Goal: Obtain resource: Download file/media

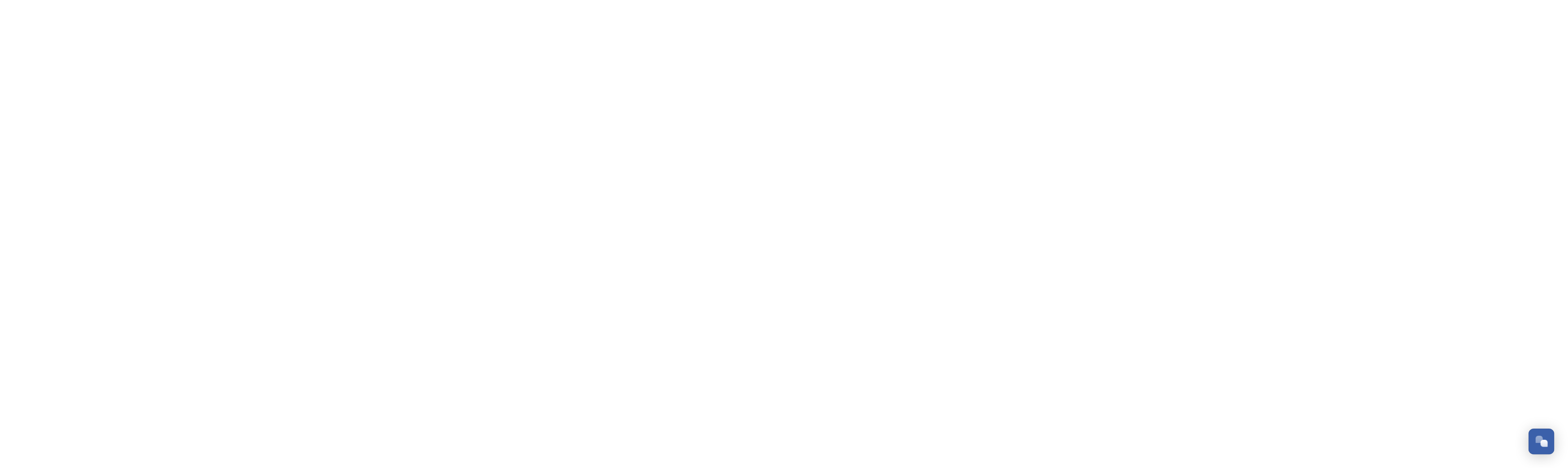
scroll to position [433, 0]
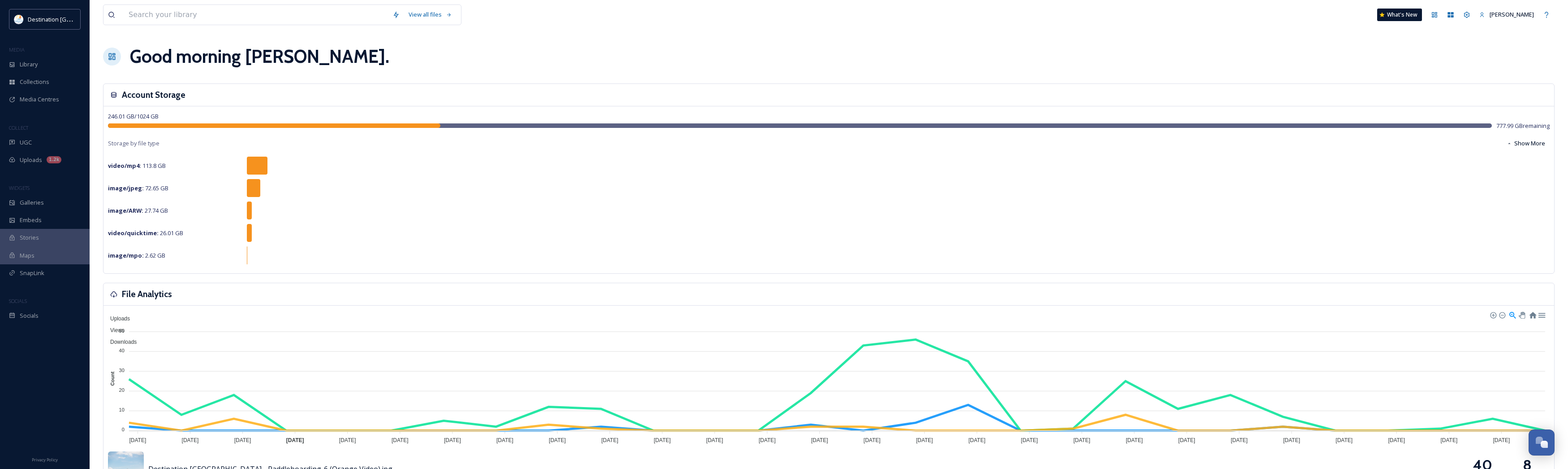
click at [529, 187] on div "image/jpeg : 72.65 GB" at bounding box center [829, 188] width 1442 height 18
click at [407, 227] on div "video/quicktime : 26.01 GB" at bounding box center [829, 232] width 1442 height 18
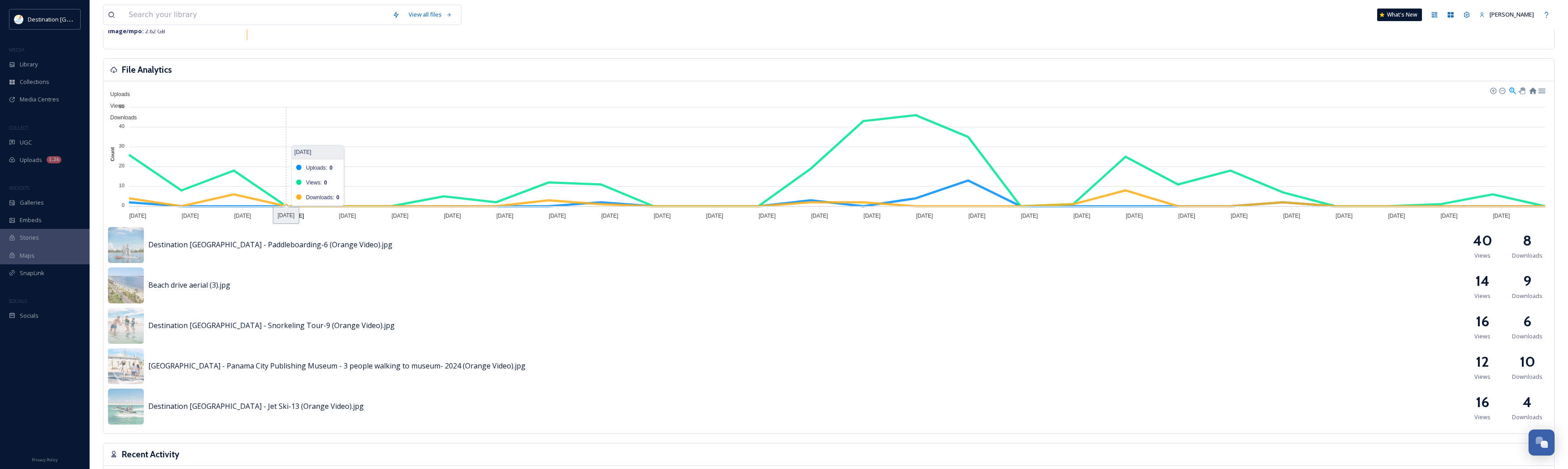
scroll to position [0, 0]
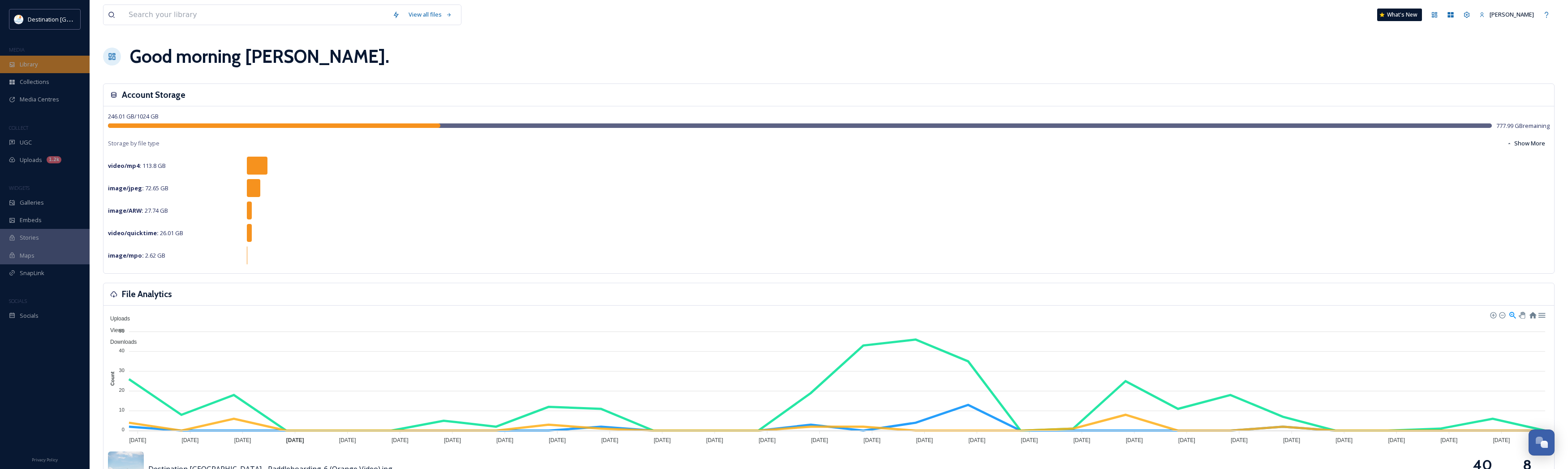
click at [34, 65] on span "Library" at bounding box center [29, 64] width 18 height 8
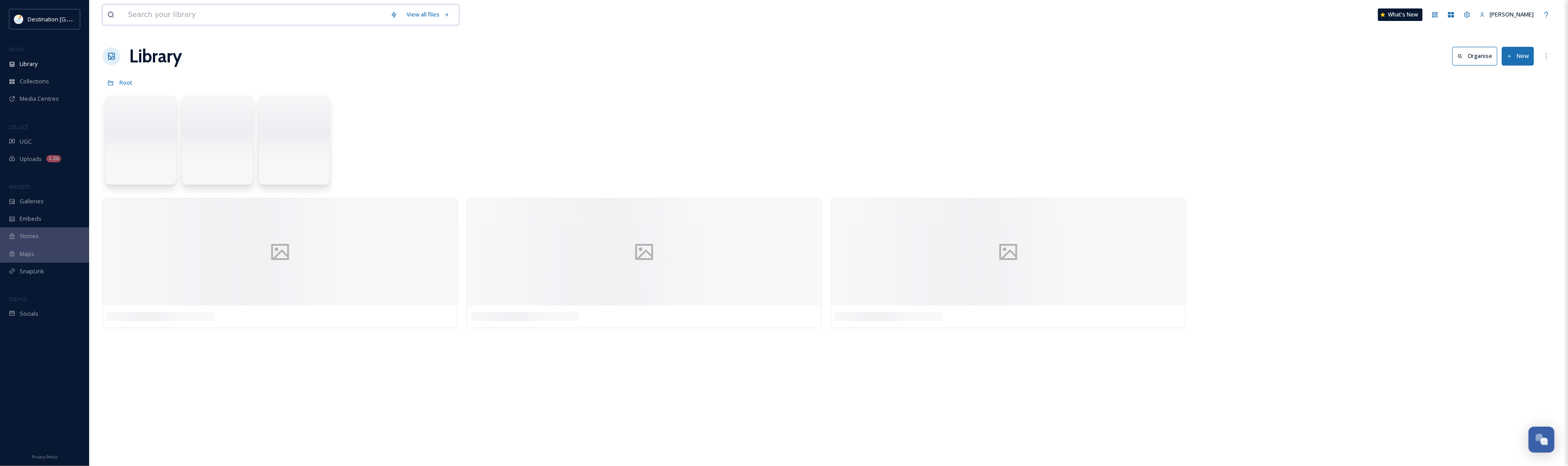
click at [212, 20] on input at bounding box center [255, 15] width 263 height 19
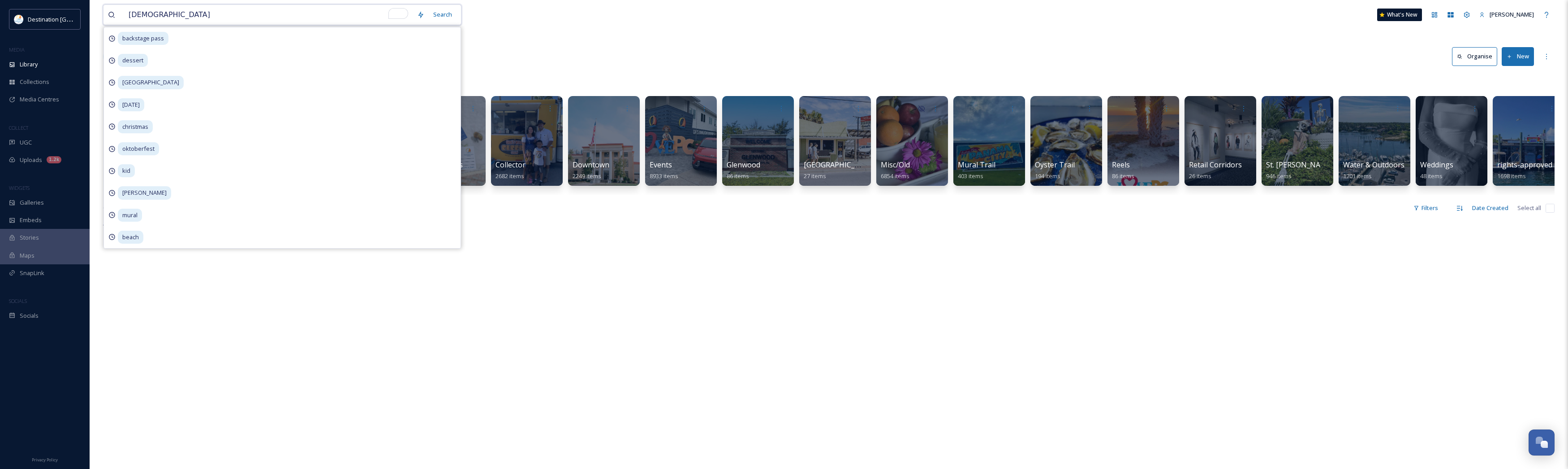
type input "christmas"
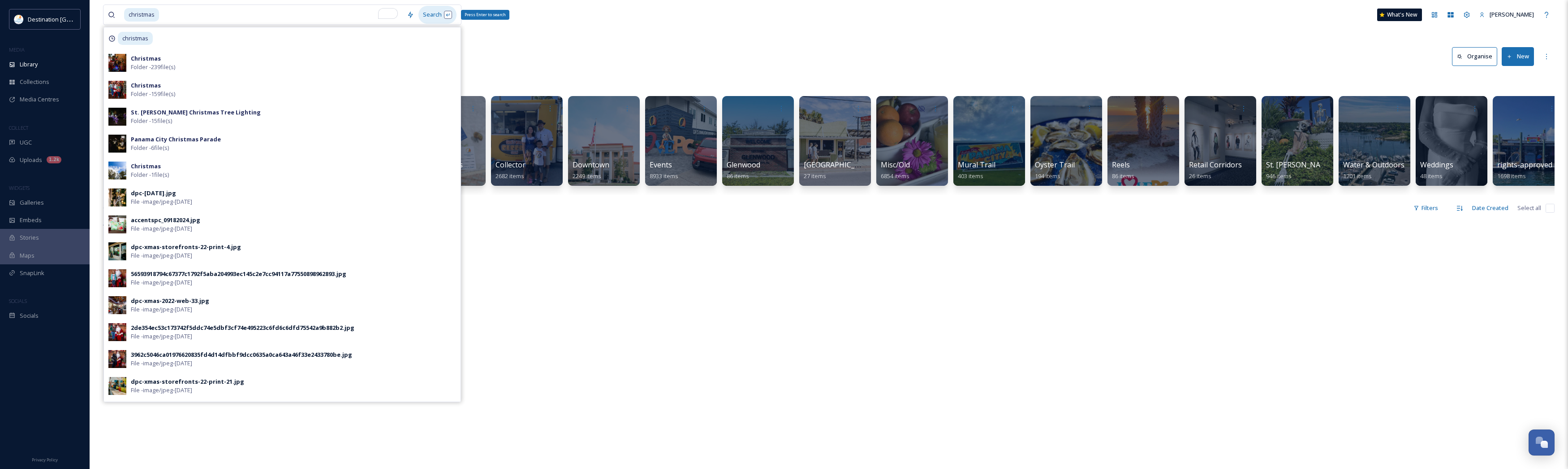
click at [431, 12] on div "Search Press Enter to search" at bounding box center [438, 14] width 38 height 17
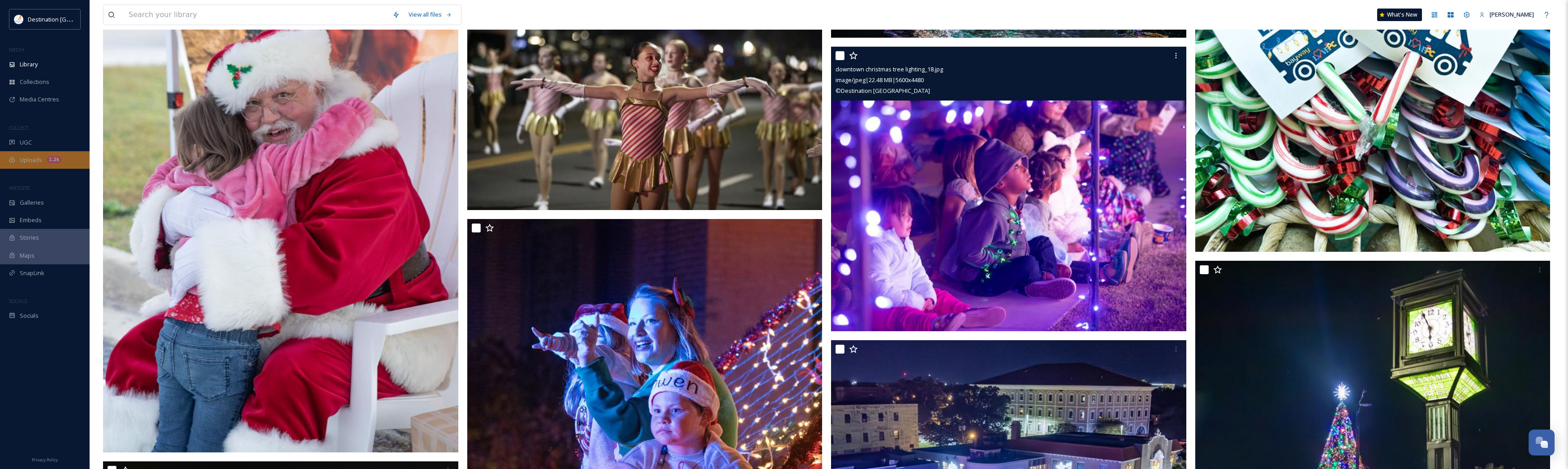
scroll to position [2186, 0]
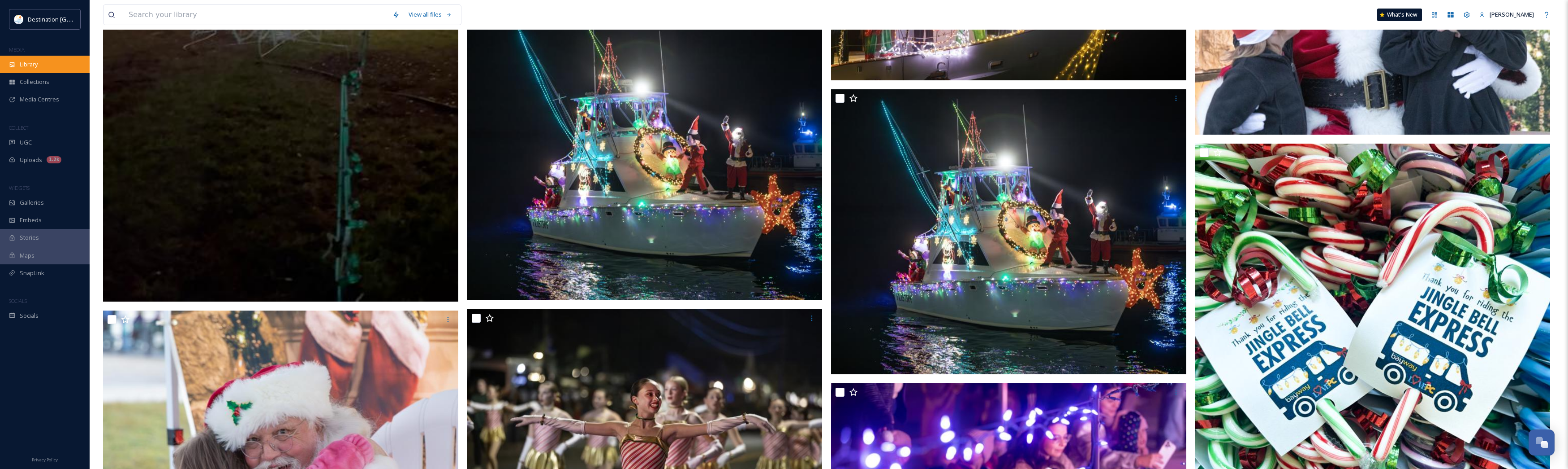
click at [38, 69] on div "Library" at bounding box center [45, 64] width 90 height 17
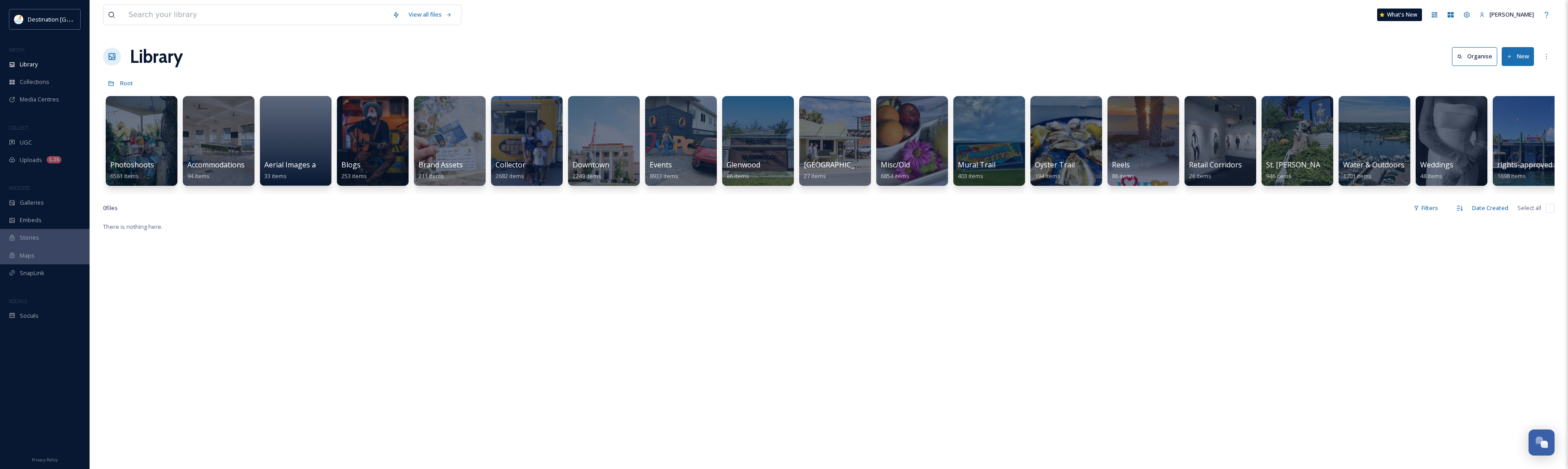
scroll to position [0, 12]
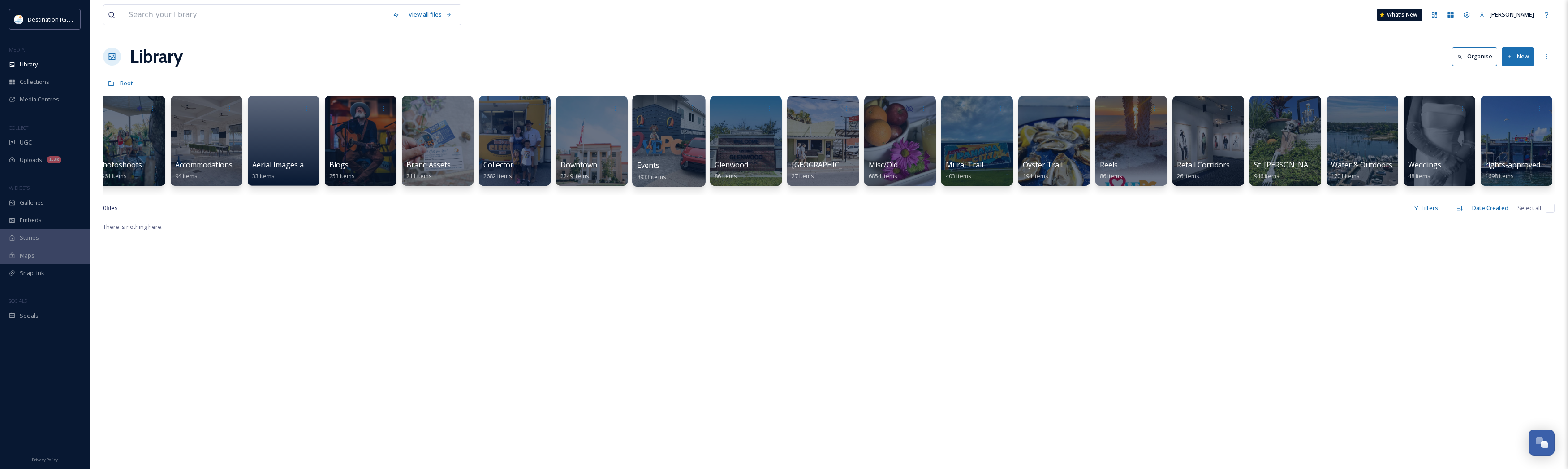
click at [695, 175] on div "Events 8933 items" at bounding box center [669, 170] width 64 height 22
click at [664, 142] on div at bounding box center [669, 141] width 73 height 91
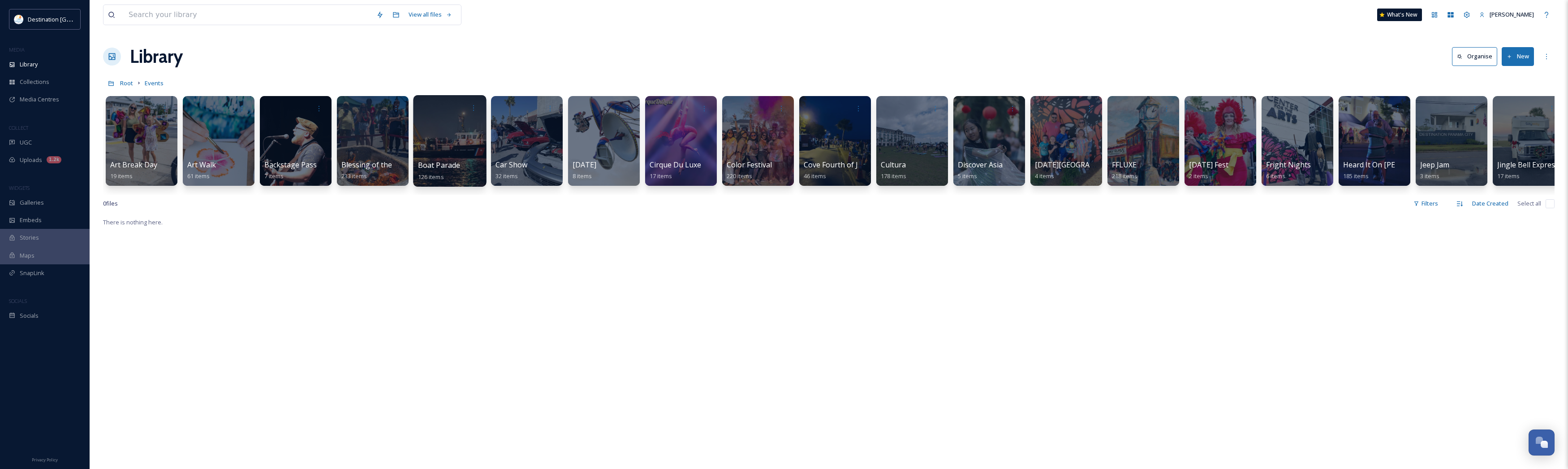
click at [464, 145] on div at bounding box center [450, 141] width 73 height 91
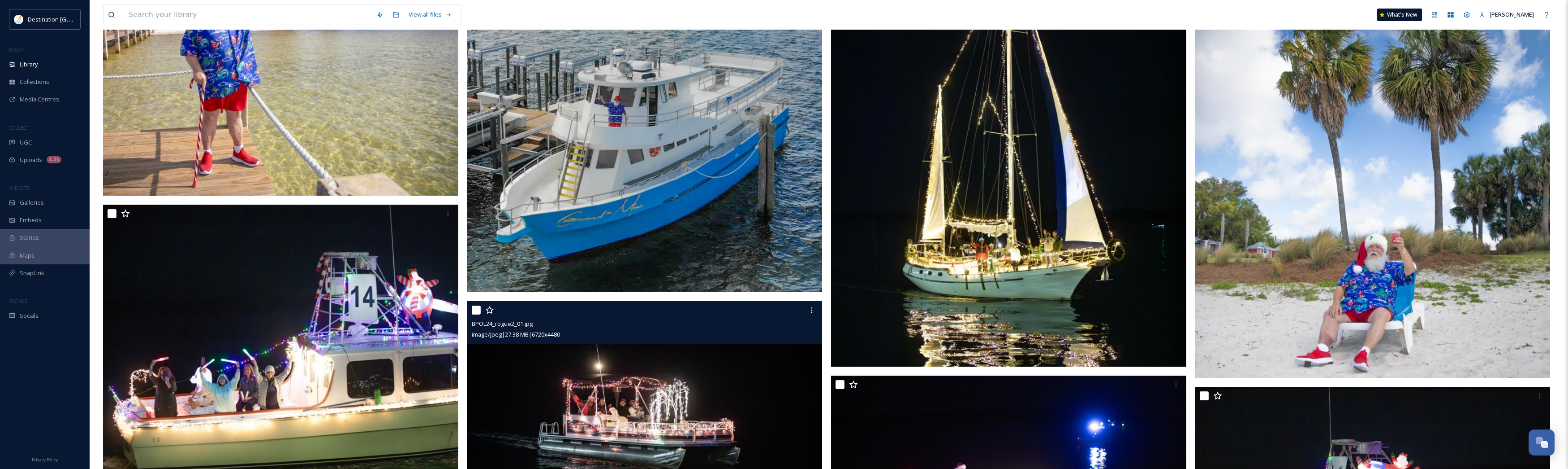
scroll to position [4597, 0]
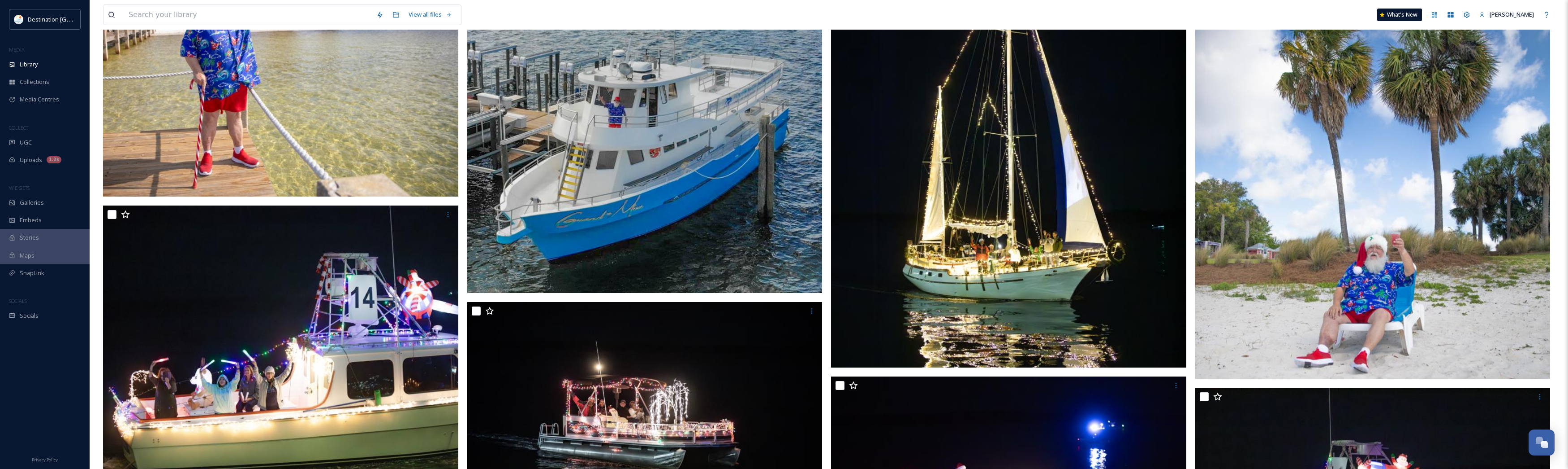
click at [1263, 255] on img at bounding box center [1373, 156] width 355 height 445
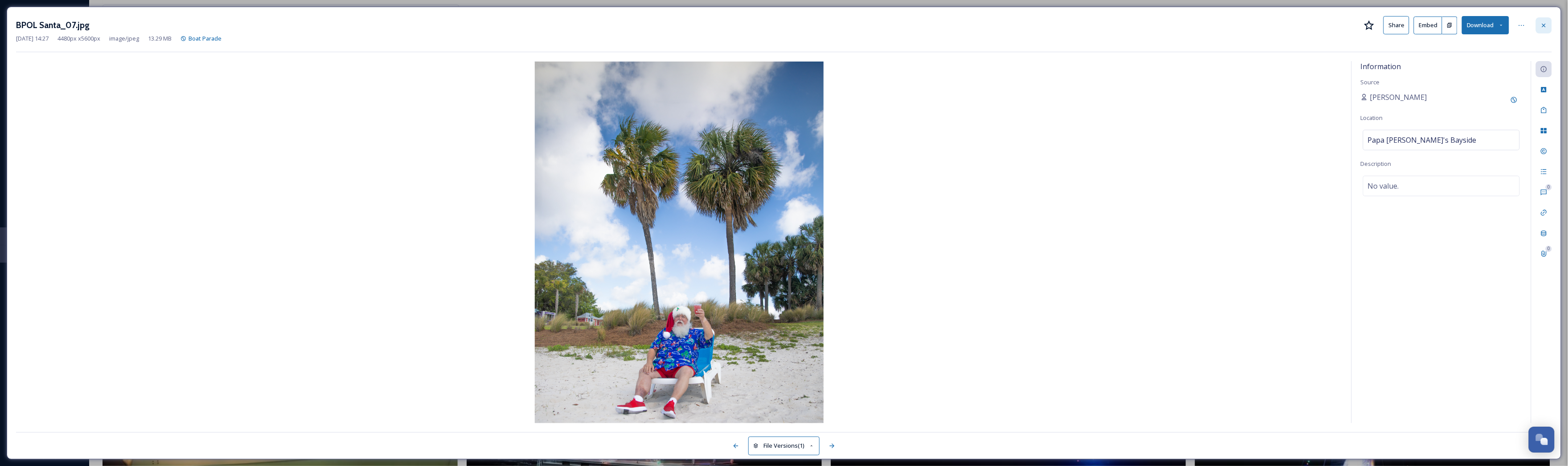
click at [1543, 24] on icon at bounding box center [1544, 25] width 3 height 3
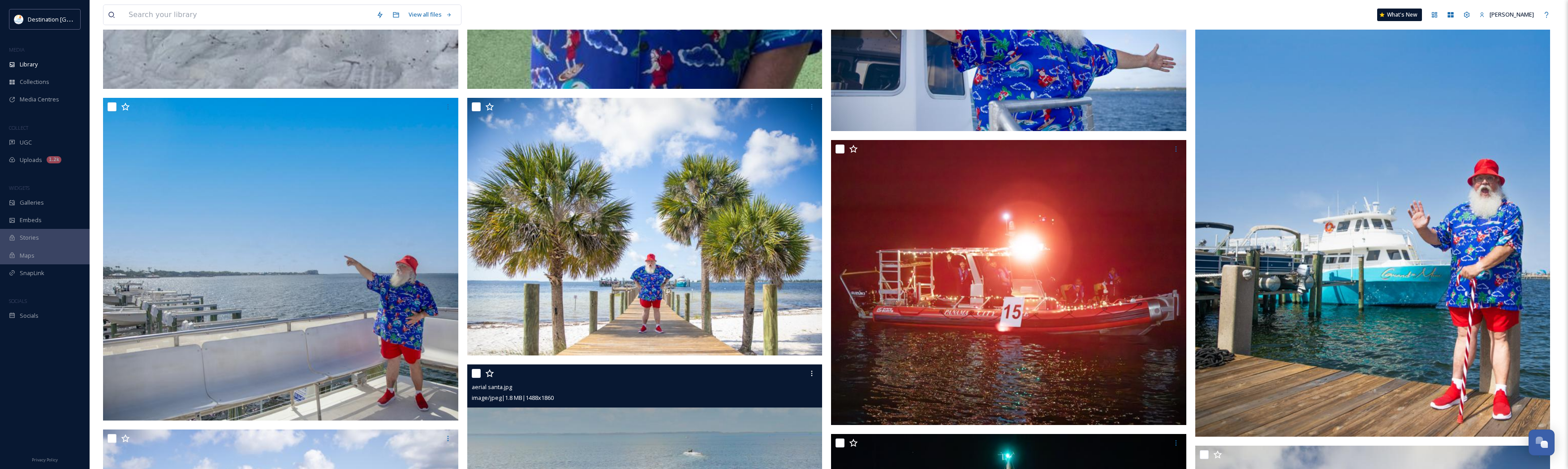
scroll to position [4092, 0]
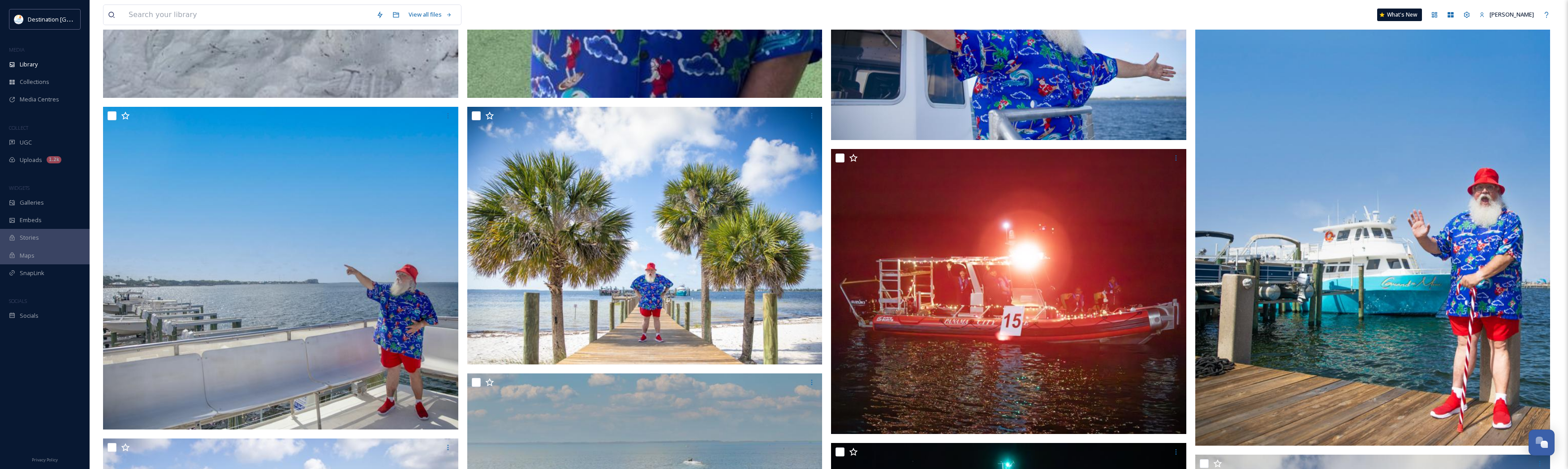
click at [1441, 278] on img at bounding box center [1373, 170] width 355 height 551
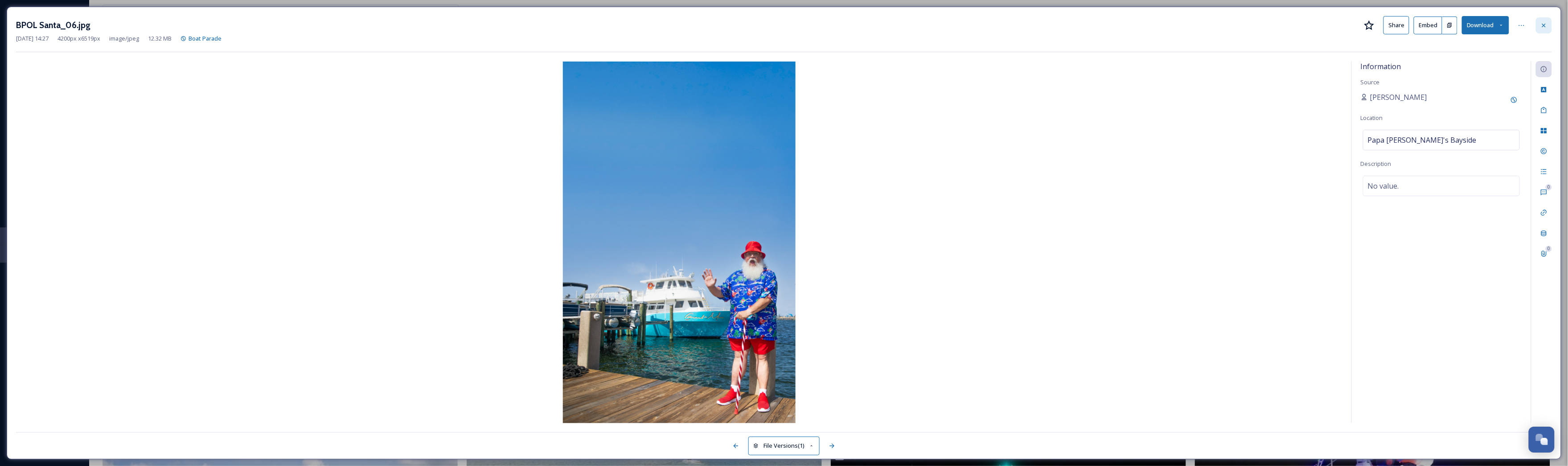
click at [1542, 26] on icon at bounding box center [1544, 25] width 7 height 7
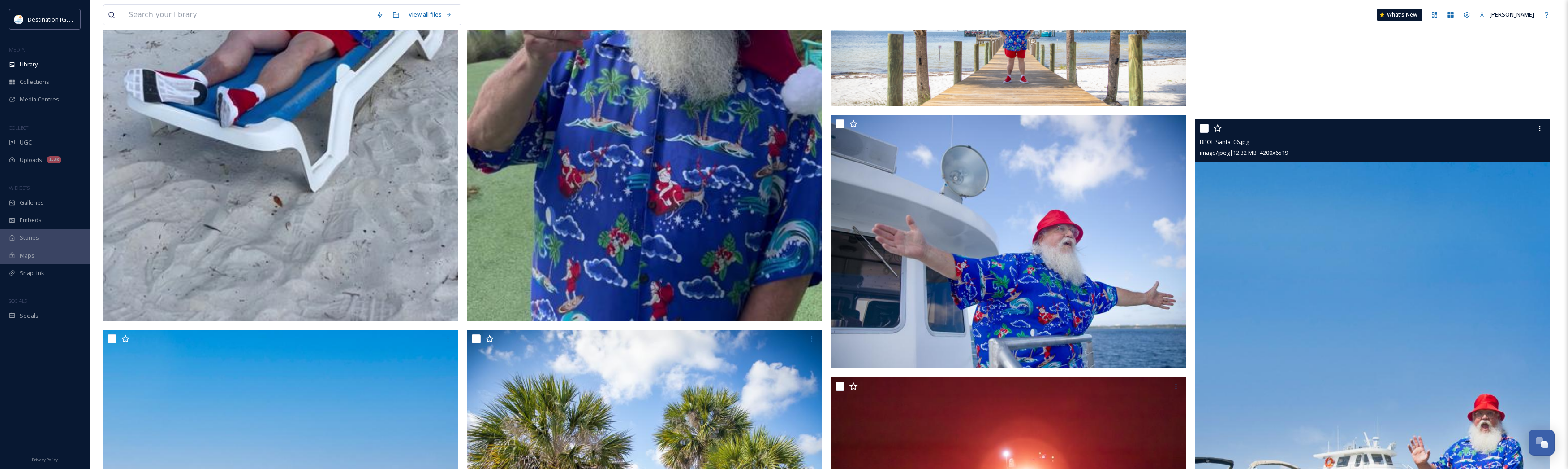
scroll to position [3868, 0]
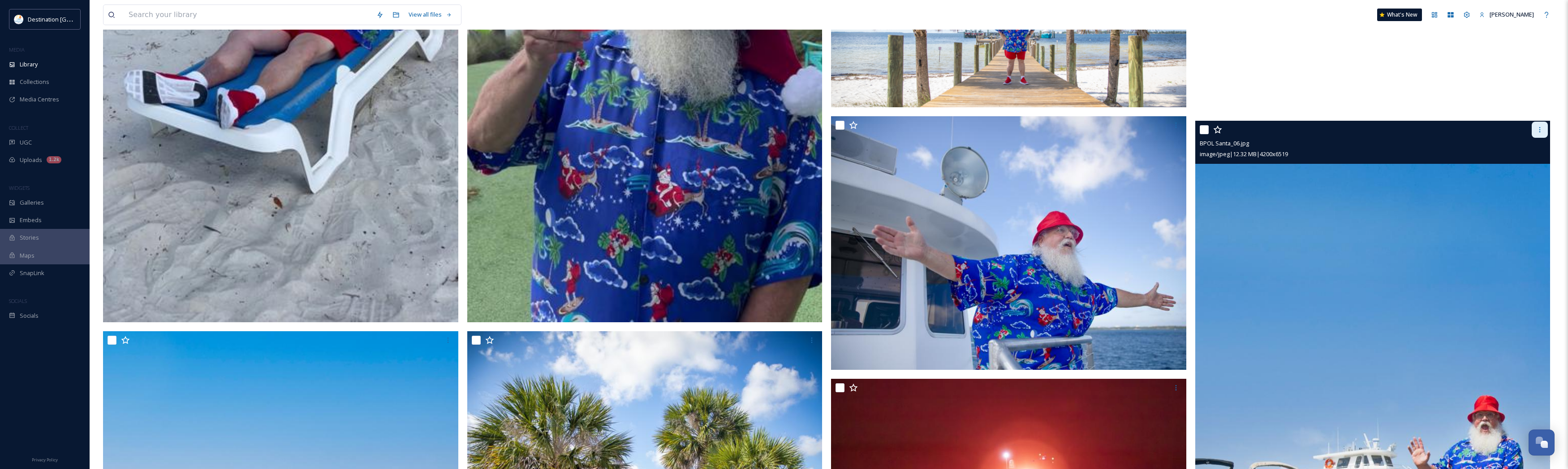
click at [1535, 130] on div at bounding box center [1540, 130] width 16 height 16
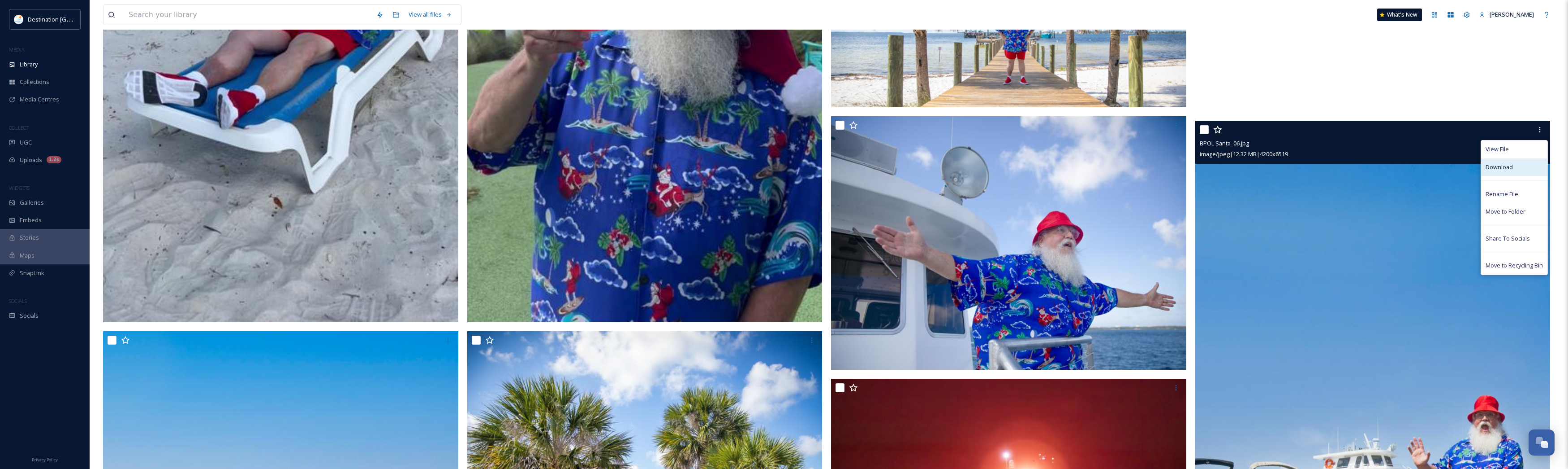
click at [1497, 170] on span "Download" at bounding box center [1500, 167] width 28 height 8
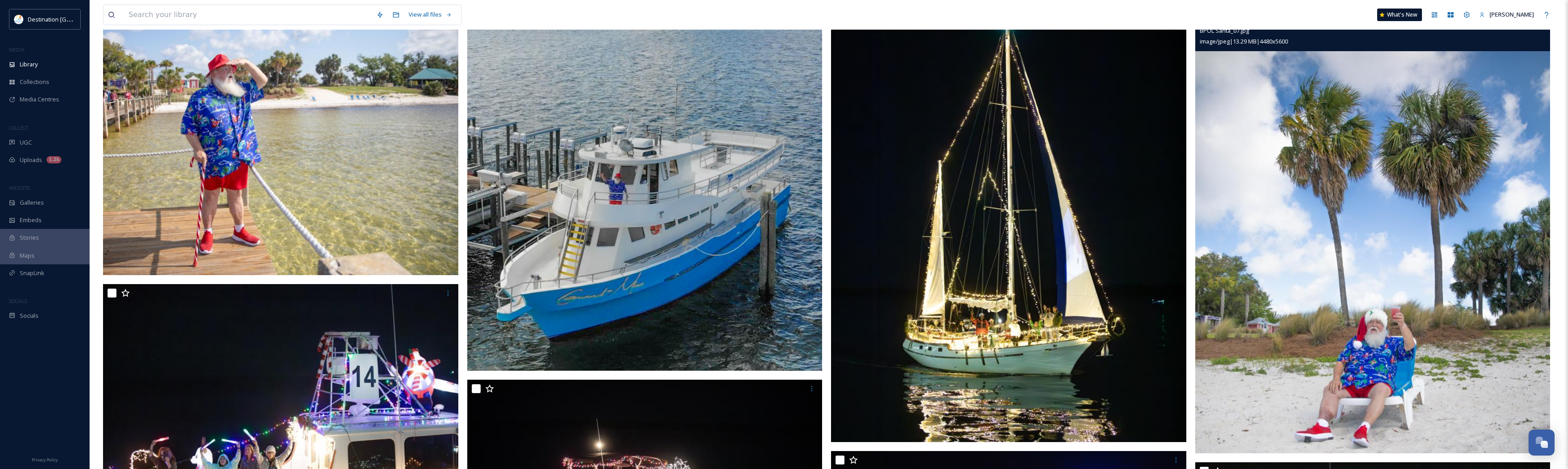
scroll to position [4541, 0]
click at [1360, 351] on img at bounding box center [1373, 231] width 355 height 445
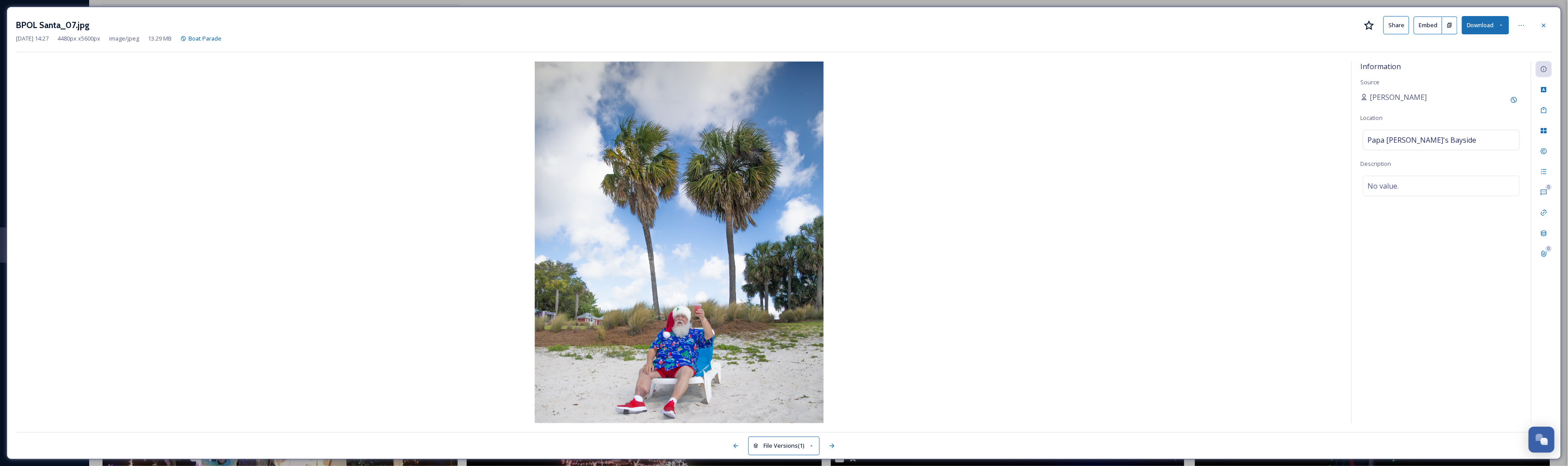
click at [1501, 30] on button "Download" at bounding box center [1485, 25] width 47 height 19
click at [1454, 45] on span "Download Original (4480 x 5600)" at bounding box center [1463, 45] width 84 height 8
click at [1550, 28] on div at bounding box center [1544, 25] width 16 height 16
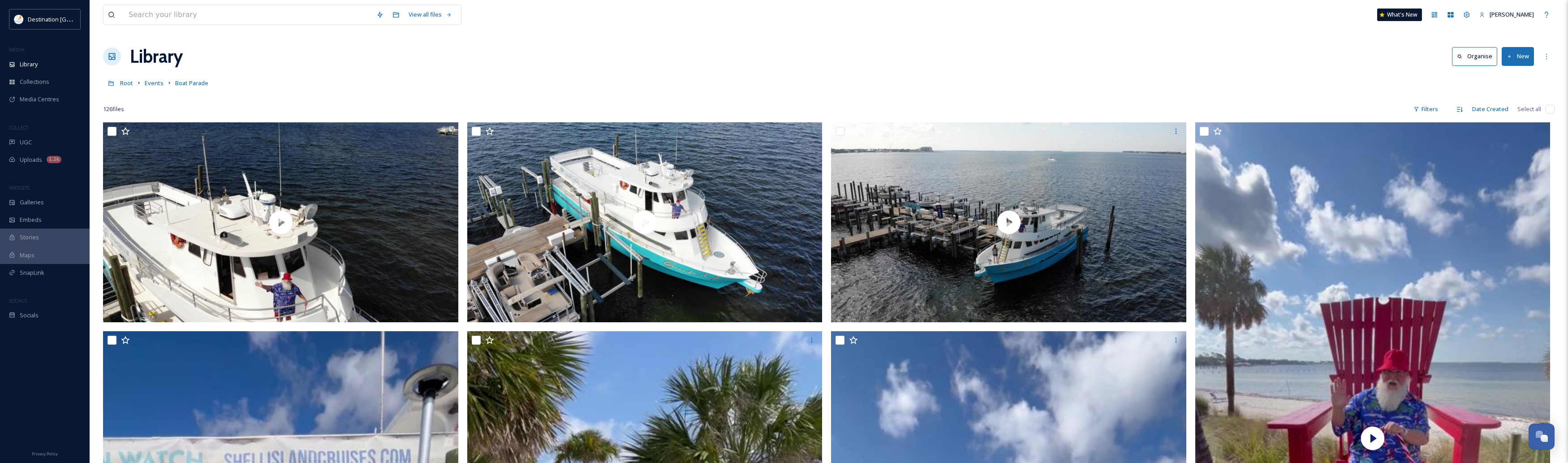
click at [446, 90] on div "Root Events Boat Parade" at bounding box center [828, 82] width 1451 height 17
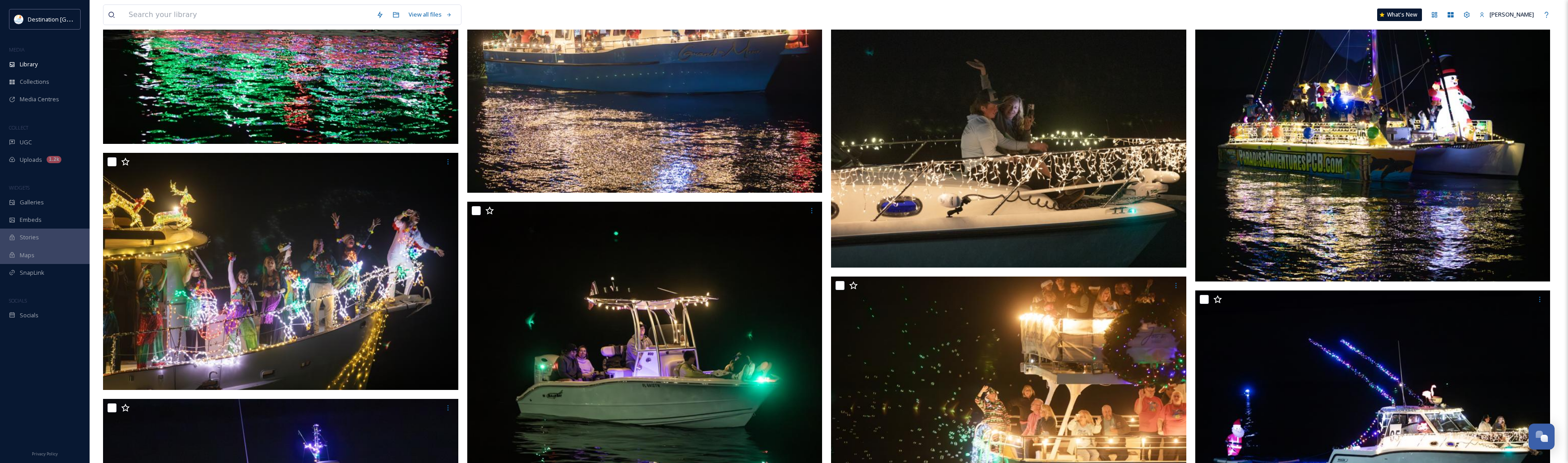
scroll to position [5546, 0]
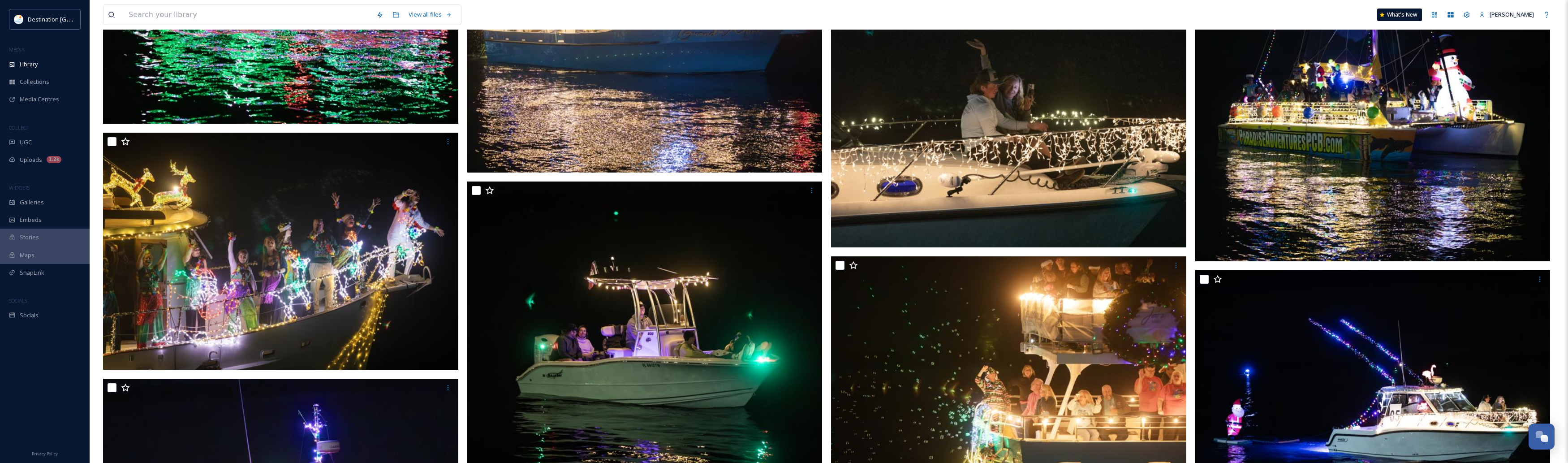
click at [912, 206] on img at bounding box center [1009, 104] width 355 height 284
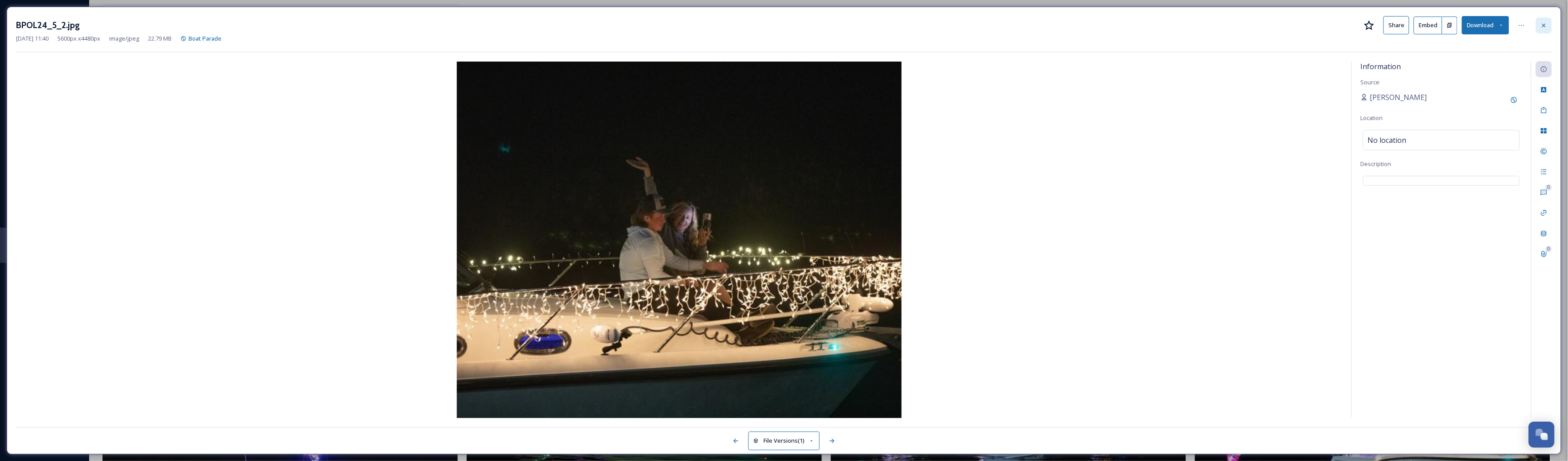
click at [1544, 28] on icon at bounding box center [1544, 25] width 7 height 7
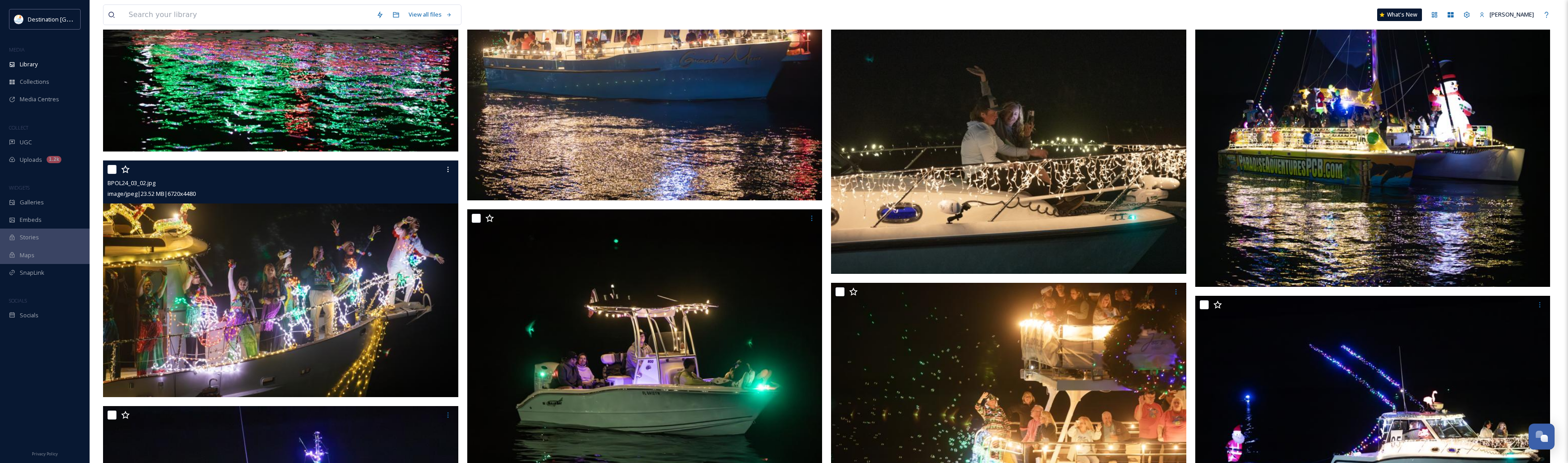
click at [152, 289] on img at bounding box center [280, 278] width 355 height 237
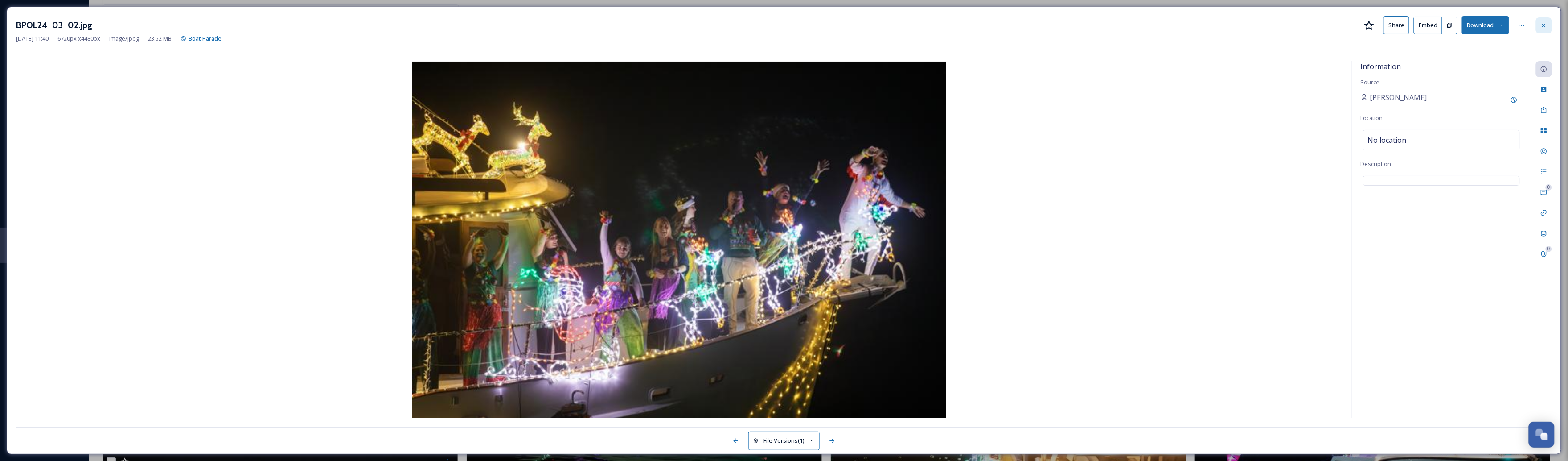
click at [1545, 21] on div at bounding box center [1544, 25] width 16 height 16
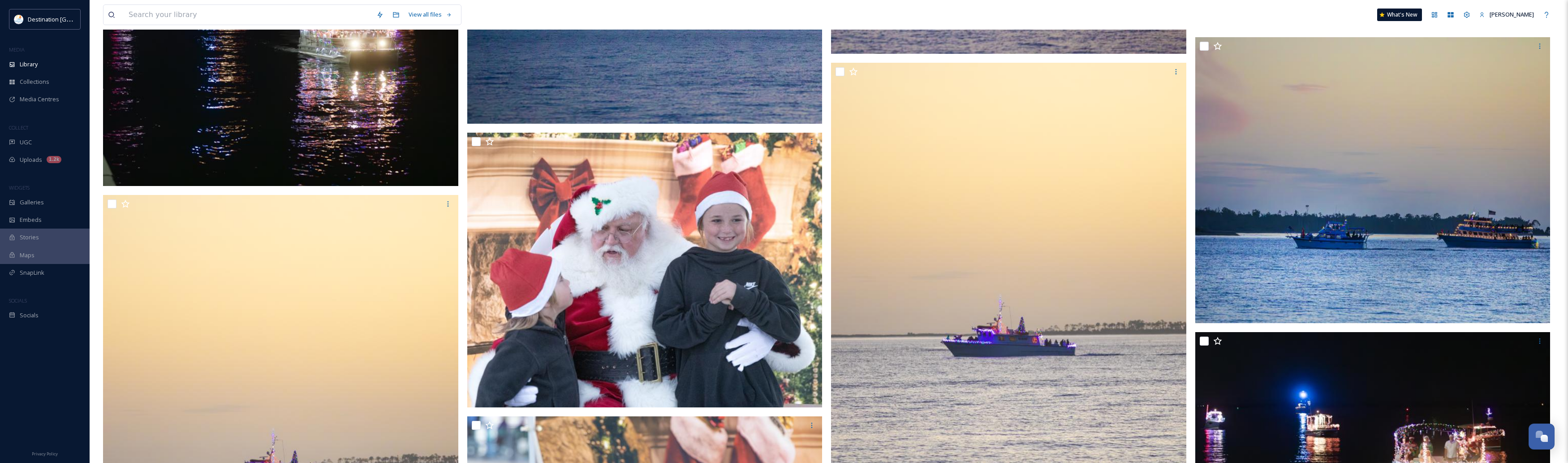
scroll to position [7619, 0]
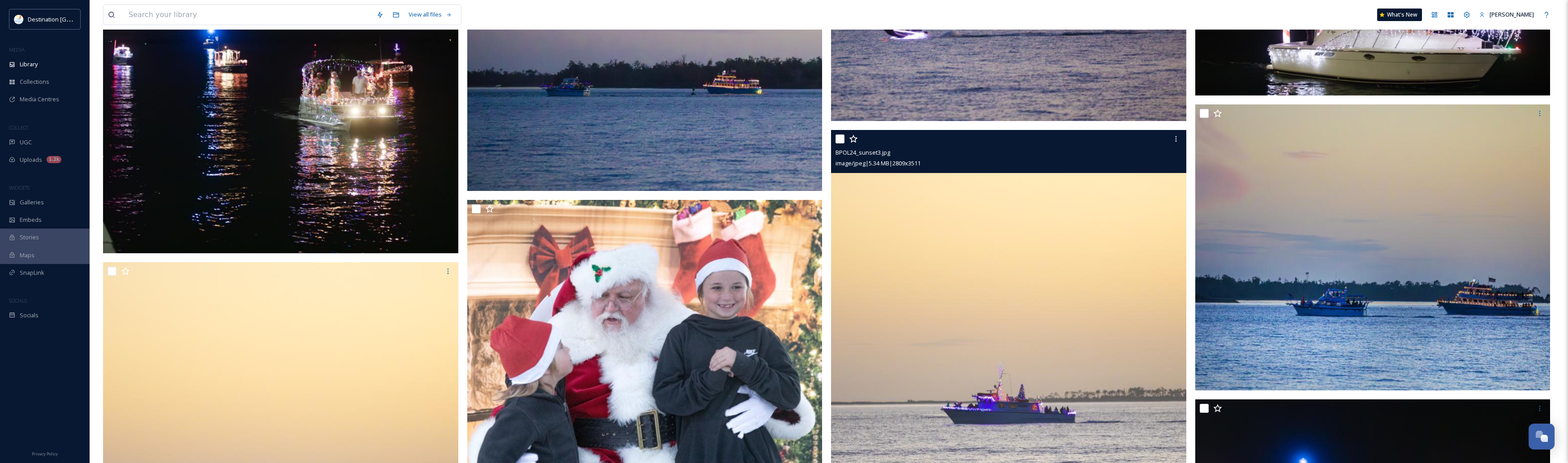
click at [1076, 249] on img at bounding box center [1009, 351] width 355 height 444
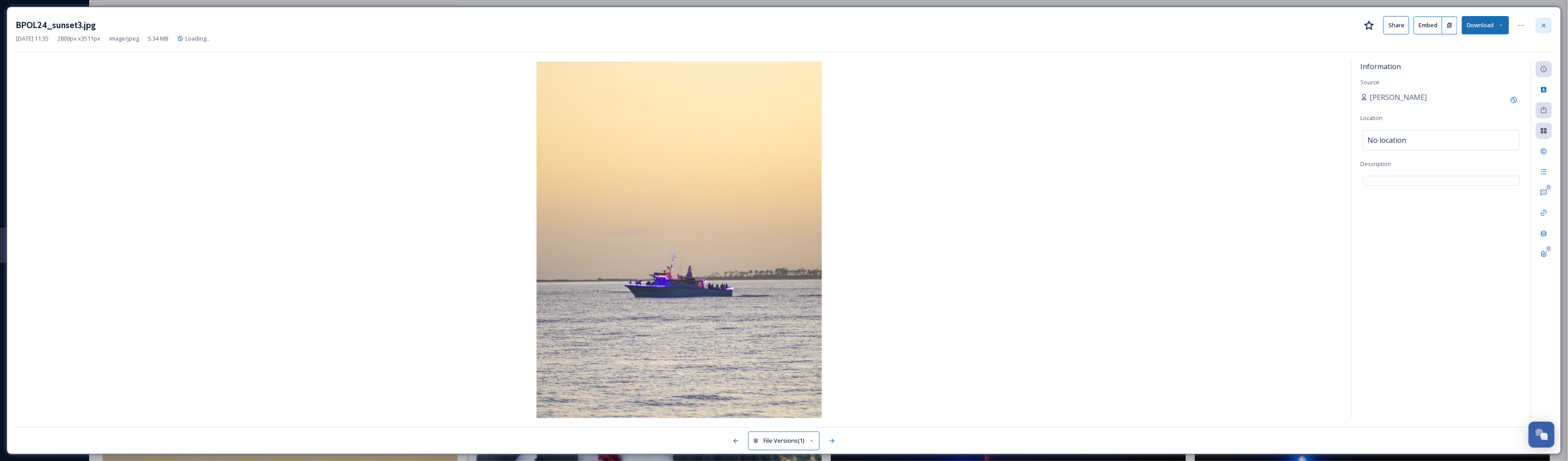
click at [1548, 28] on div at bounding box center [1544, 25] width 16 height 16
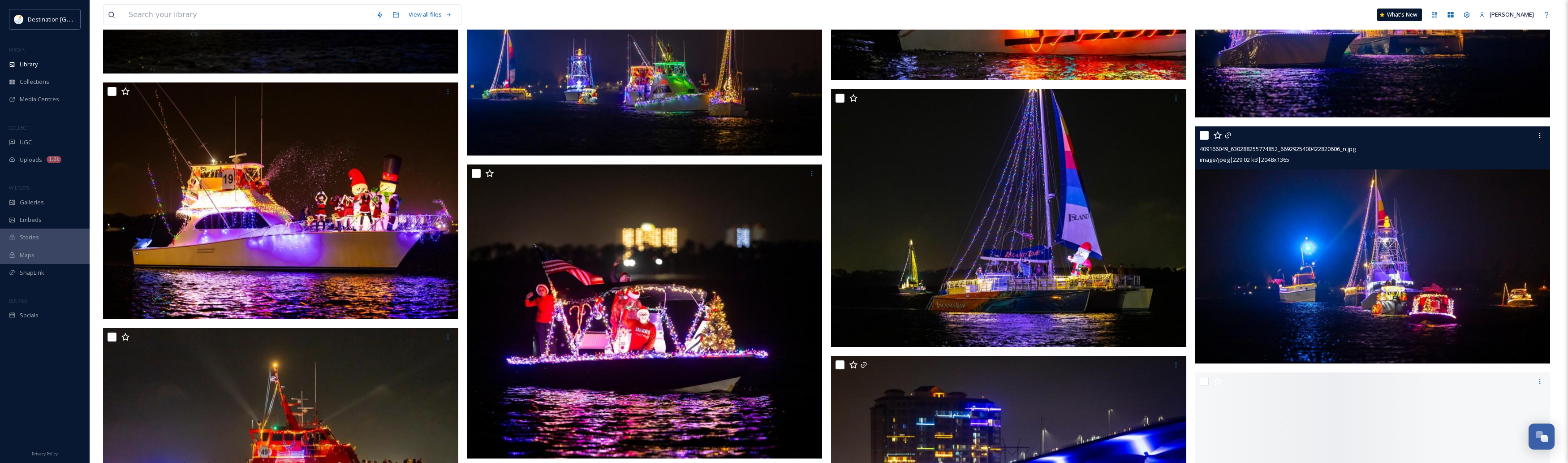
scroll to position [10196, 0]
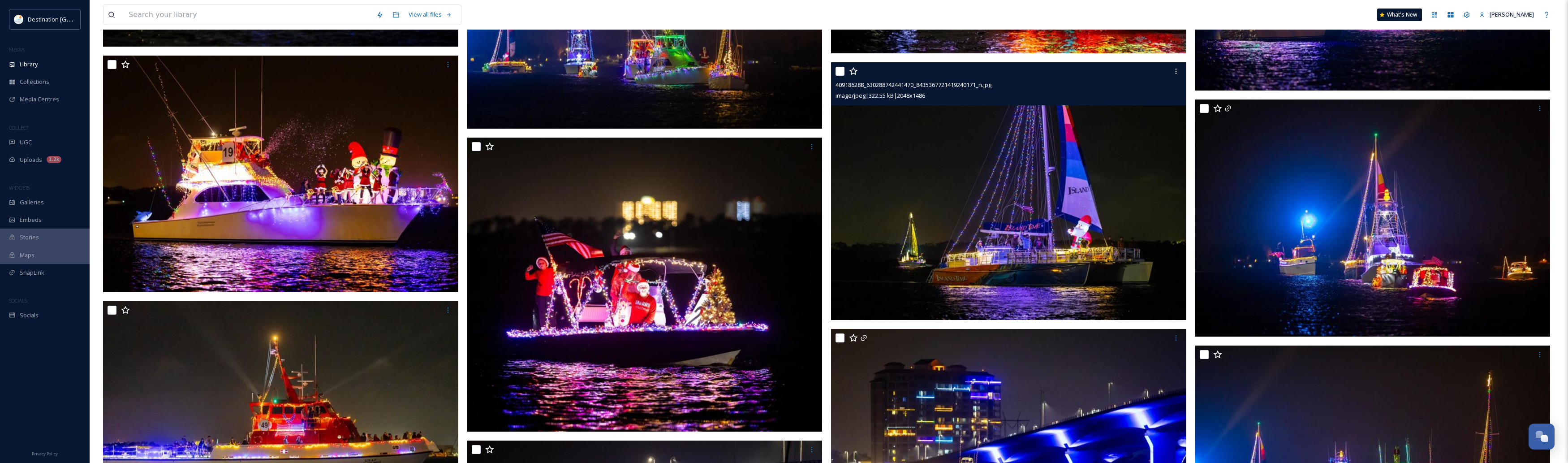
click at [1025, 294] on img at bounding box center [1009, 191] width 355 height 258
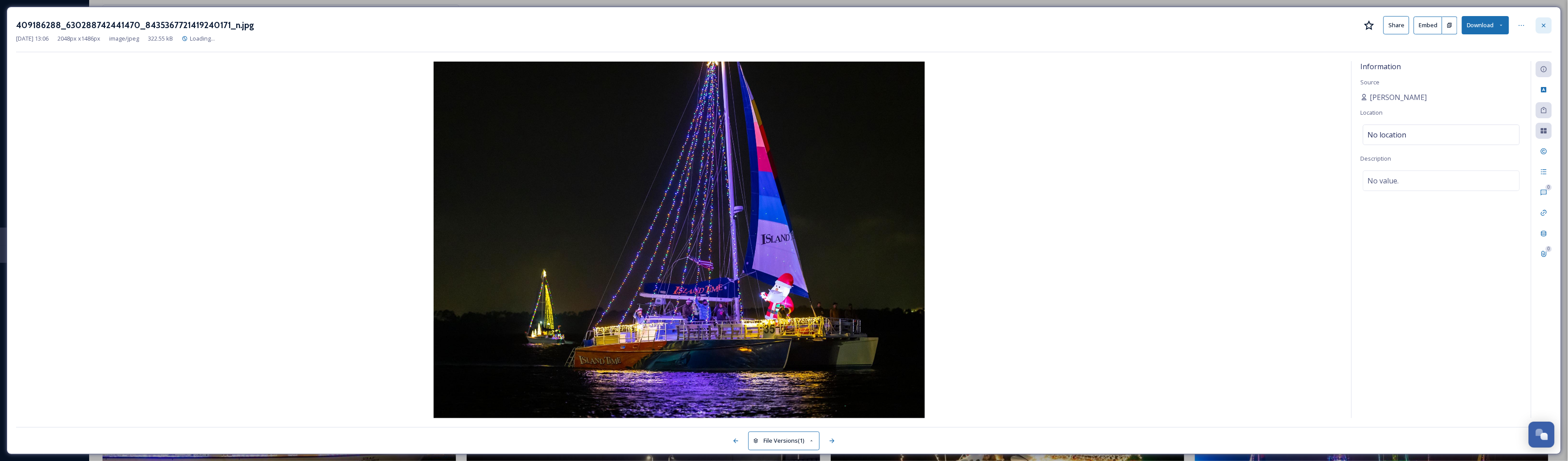
click at [1537, 28] on div at bounding box center [1544, 25] width 16 height 16
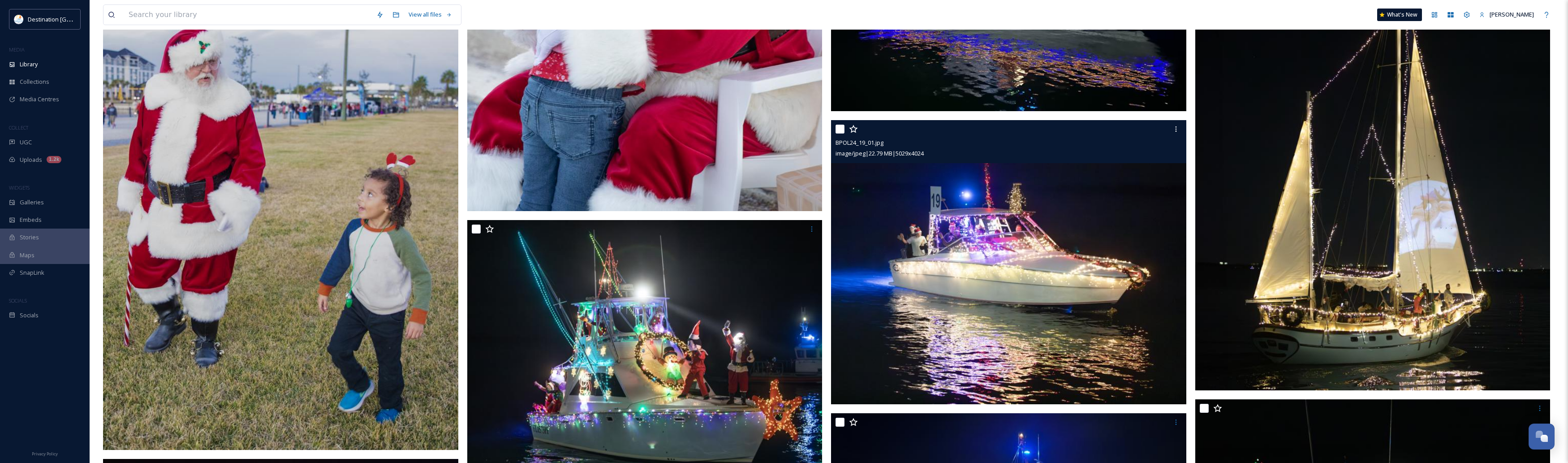
scroll to position [8347, 0]
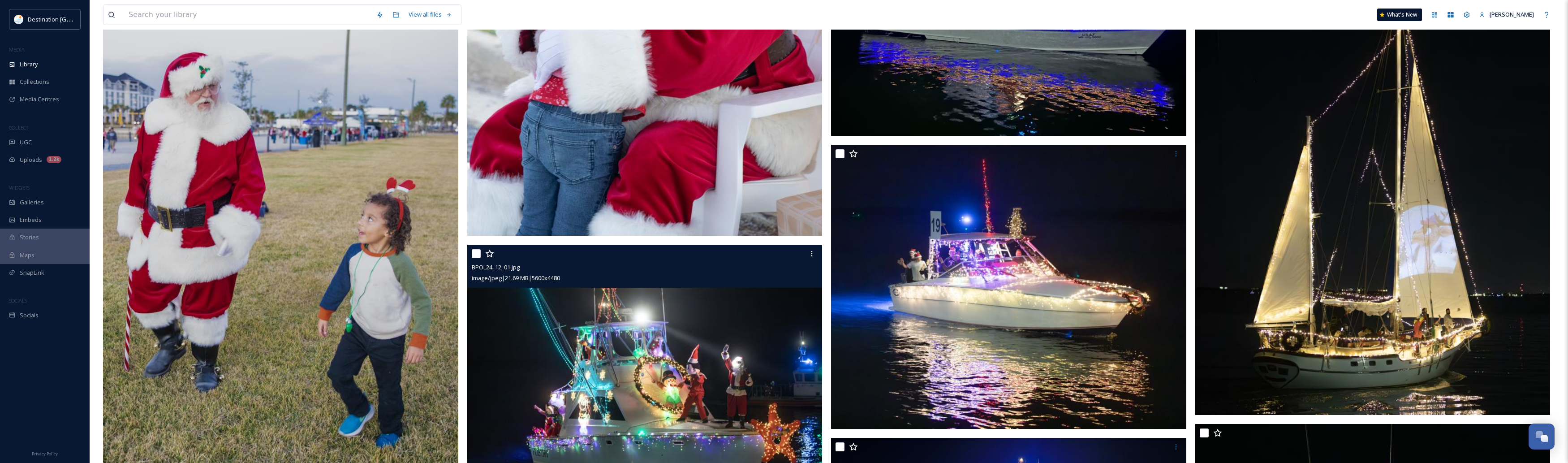
click at [756, 395] on img at bounding box center [645, 386] width 355 height 284
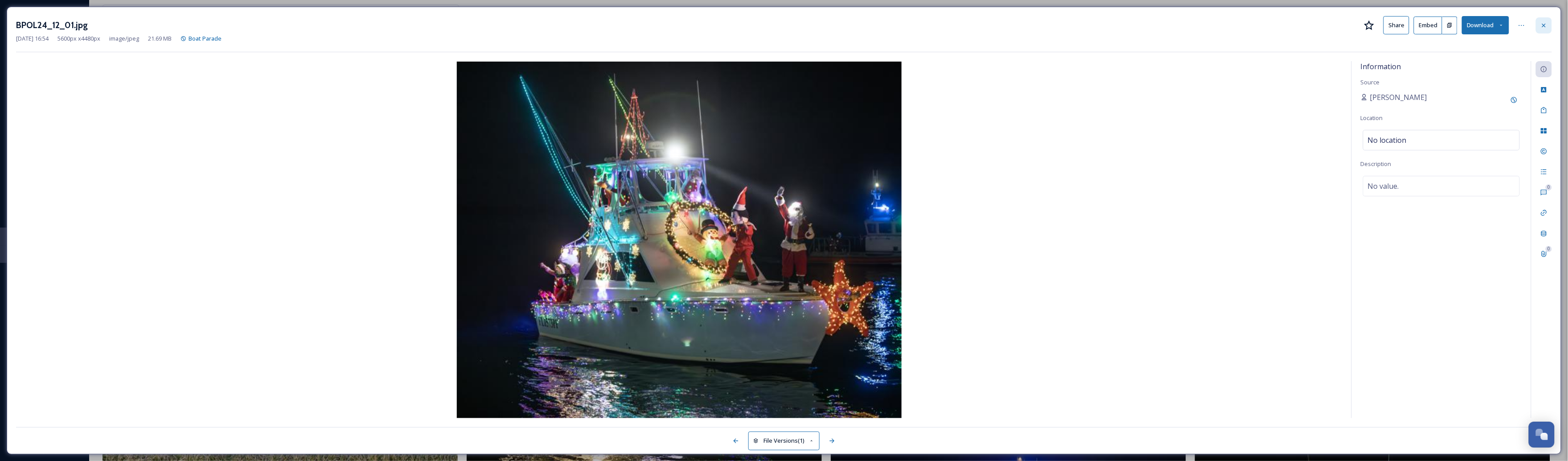
click at [1543, 25] on icon at bounding box center [1544, 25] width 7 height 7
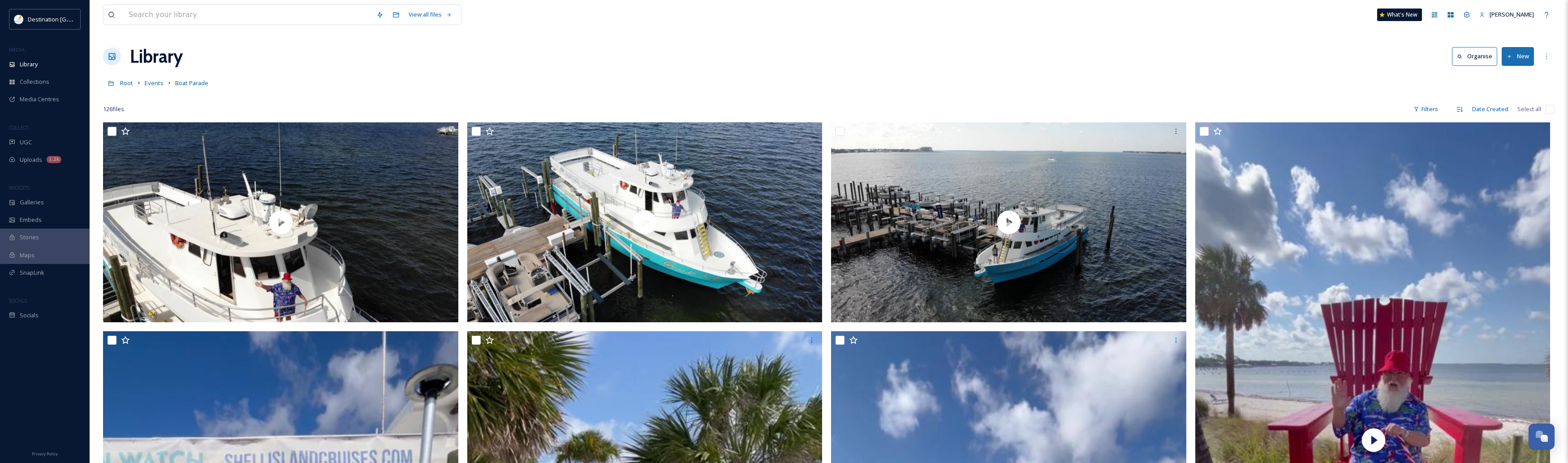
click at [541, 90] on div "Root Events Boat Parade" at bounding box center [828, 82] width 1451 height 17
click at [896, 27] on div "View all files What's New [PERSON_NAME]" at bounding box center [828, 15] width 1451 height 29
click at [48, 70] on div "Library" at bounding box center [45, 64] width 90 height 17
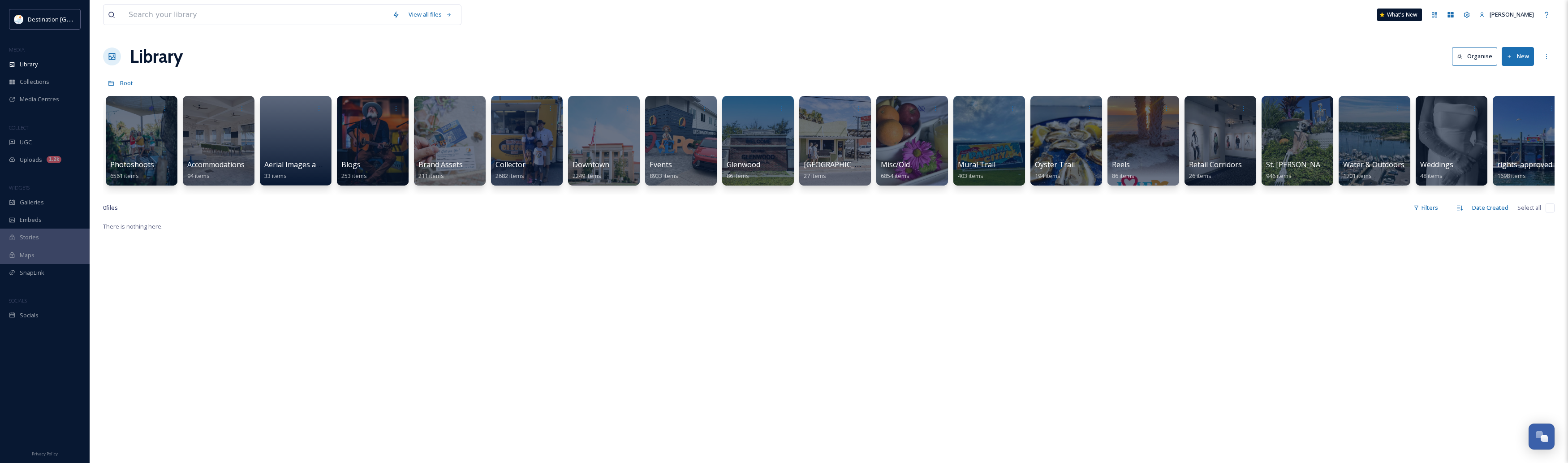
scroll to position [0, 12]
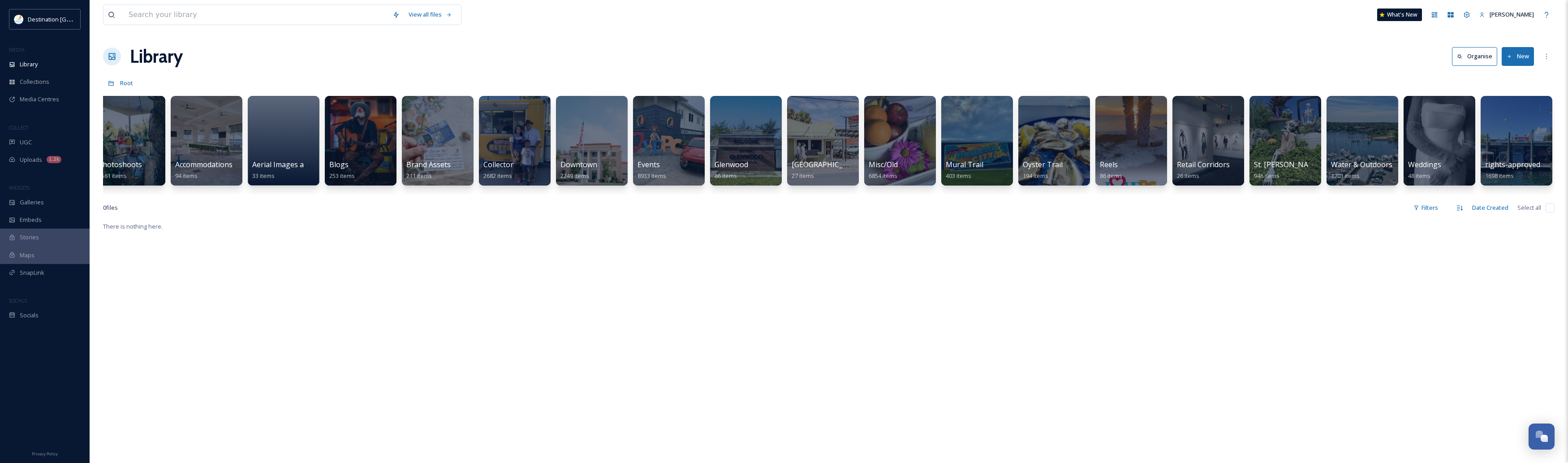
click at [1033, 52] on div "Library Organise New" at bounding box center [828, 56] width 1451 height 27
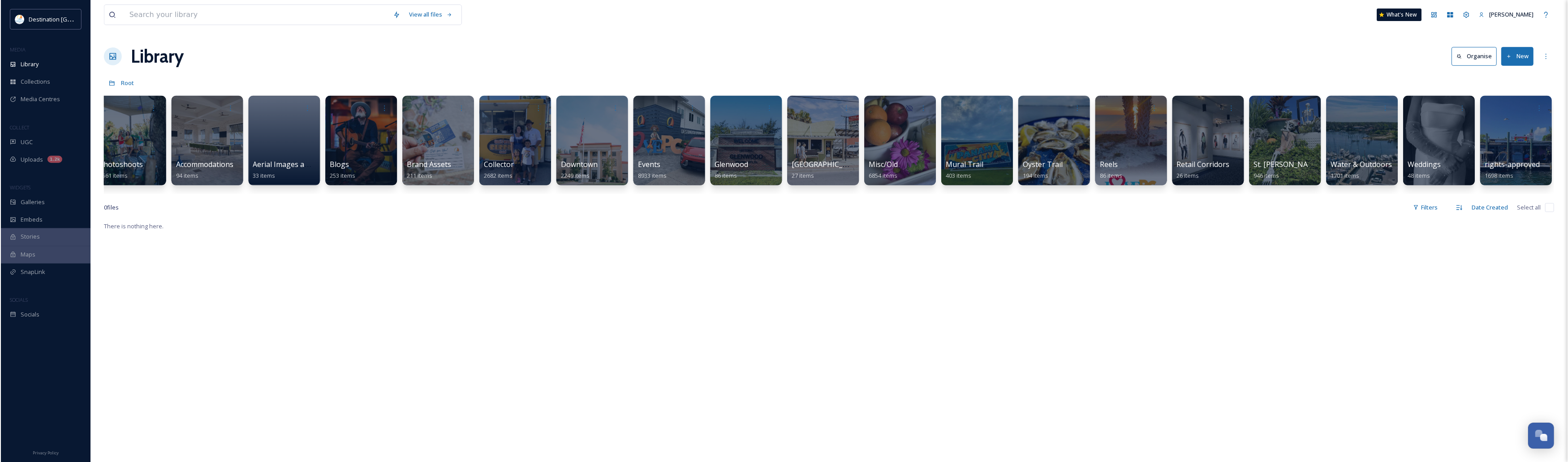
scroll to position [0, 0]
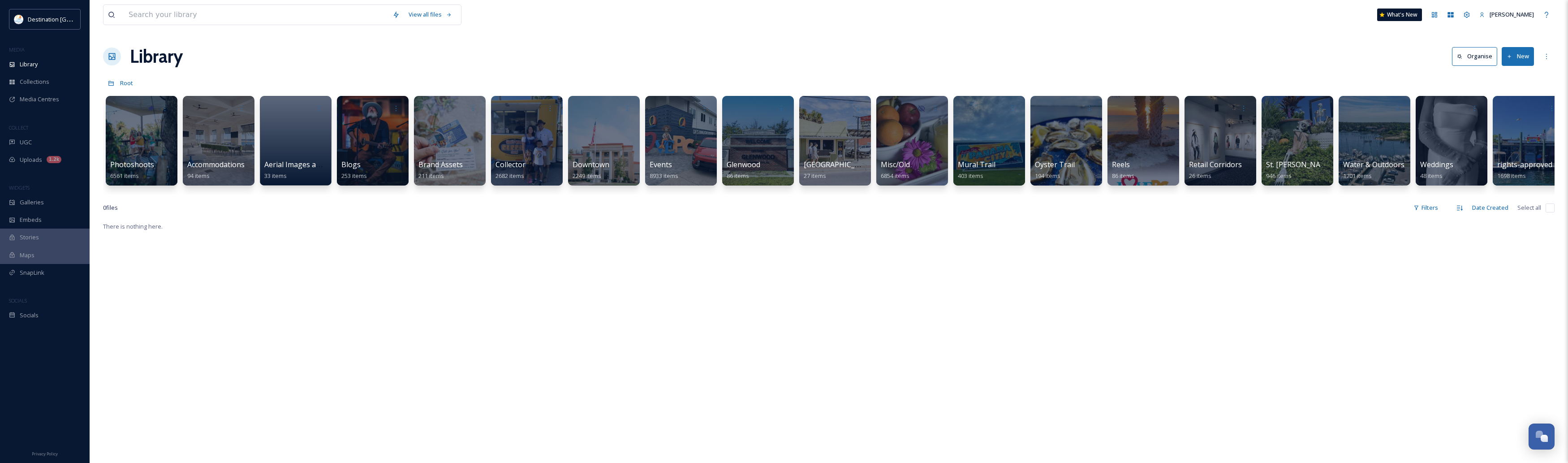
click at [571, 68] on div "Library Organise New" at bounding box center [828, 56] width 1451 height 27
drag, startPoint x: 294, startPoint y: 64, endPoint x: 110, endPoint y: 73, distance: 184.2
click at [294, 64] on div "Library Organise New" at bounding box center [828, 56] width 1451 height 27
click at [48, 60] on div "Library" at bounding box center [45, 64] width 90 height 17
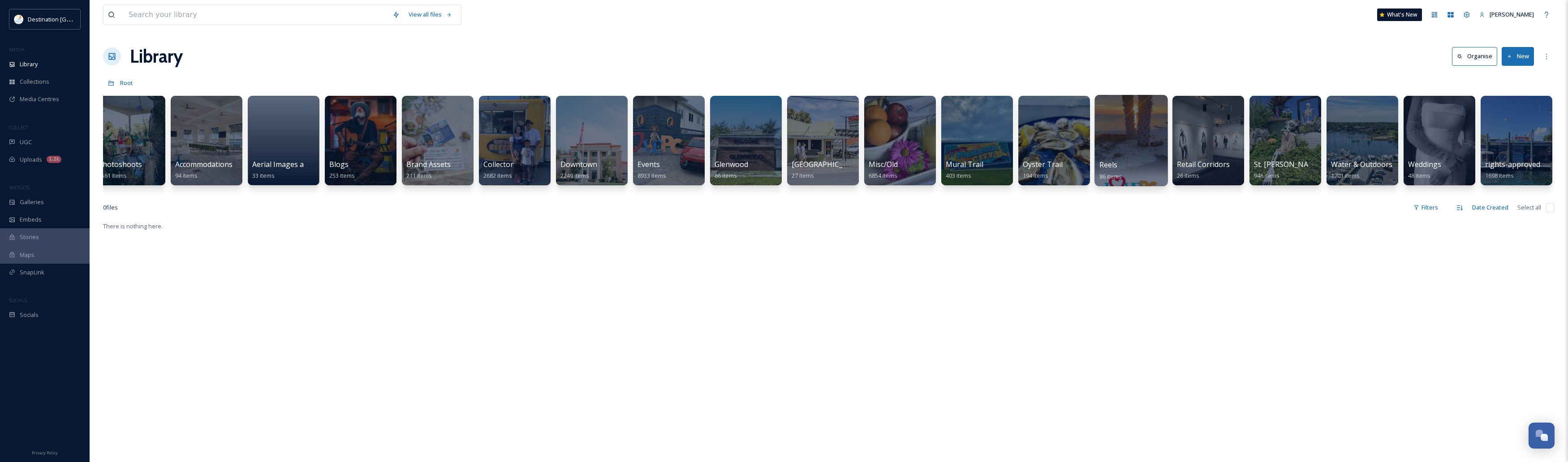
click at [1139, 143] on div at bounding box center [1131, 141] width 73 height 91
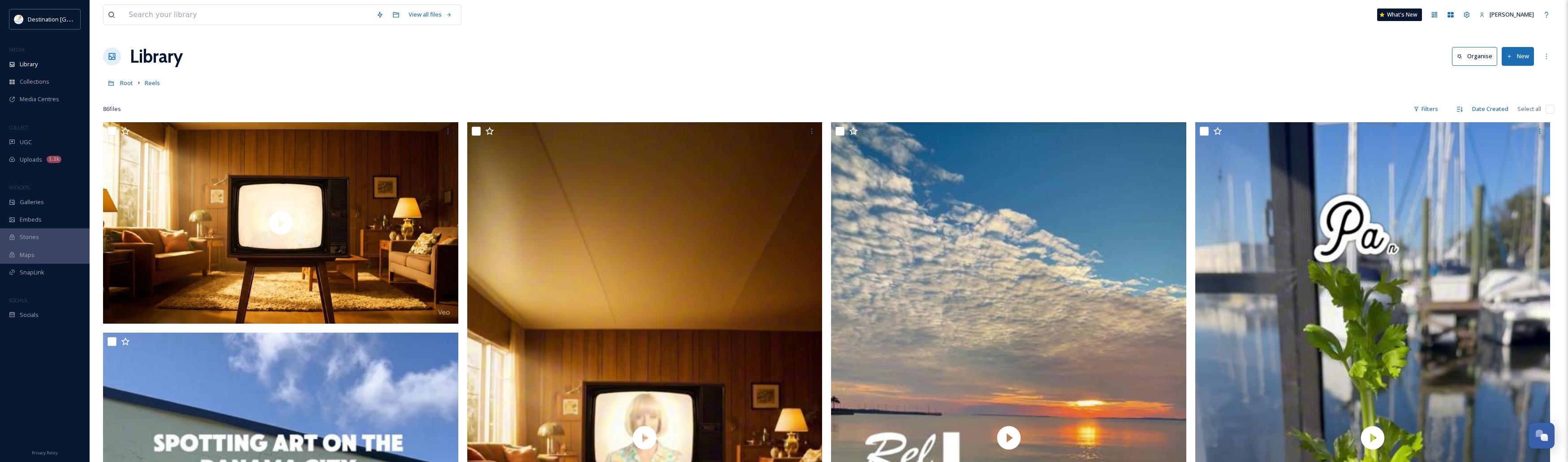
click at [1526, 59] on button "New" at bounding box center [1518, 56] width 33 height 19
click at [1509, 77] on span "File Upload" at bounding box center [1514, 77] width 29 height 8
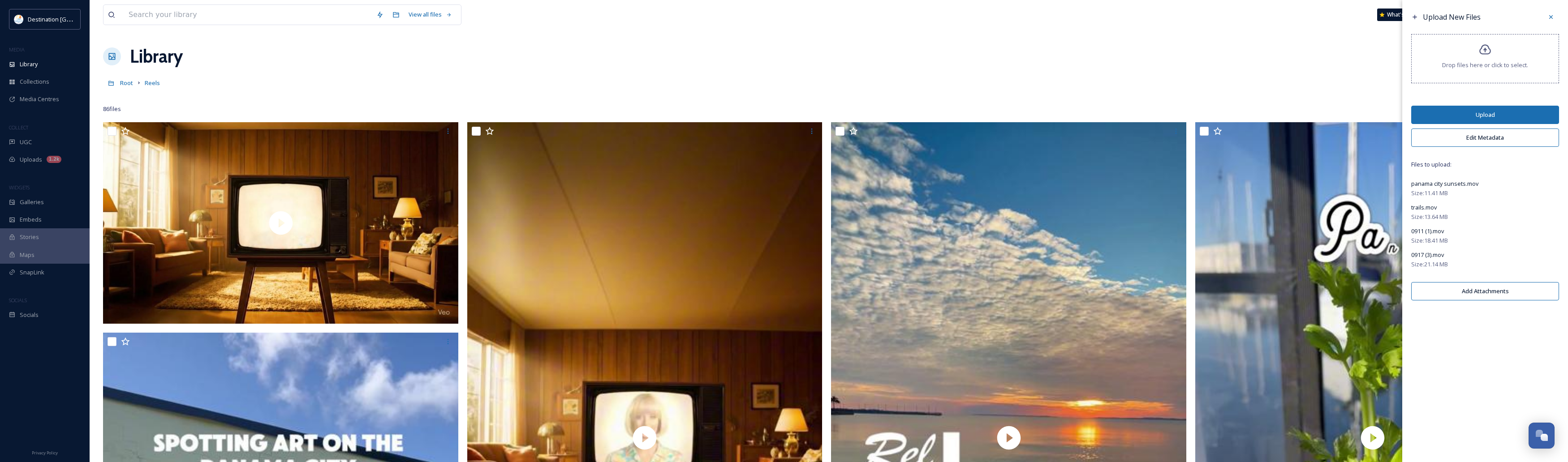
click at [1496, 117] on button "Upload" at bounding box center [1485, 115] width 148 height 19
